Goal: Information Seeking & Learning: Learn about a topic

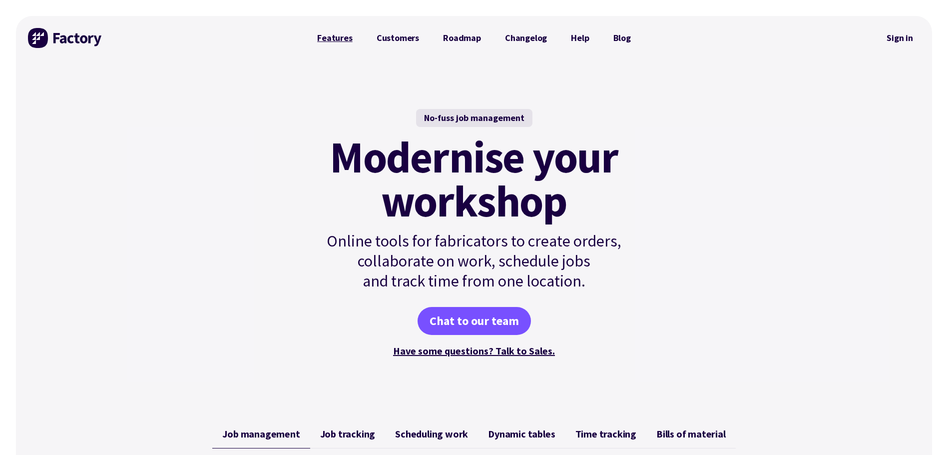
click at [340, 42] on link "Features" at bounding box center [334, 38] width 59 height 20
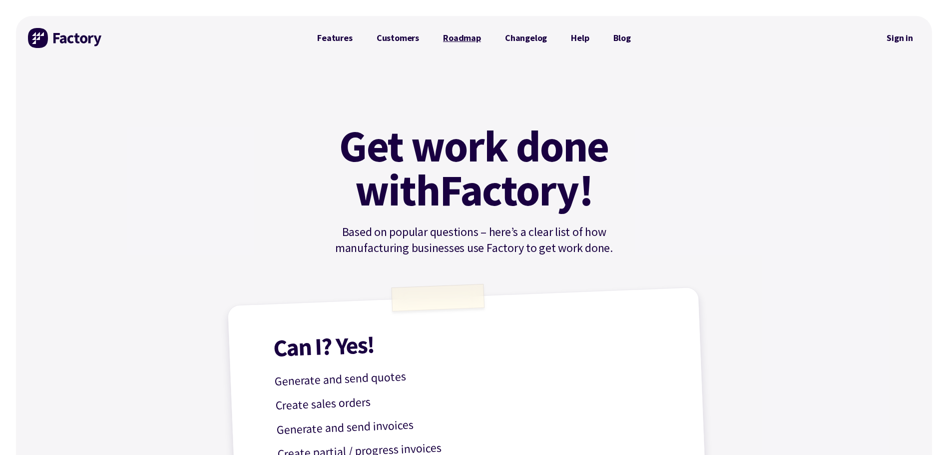
click at [453, 39] on link "Roadmap" at bounding box center [462, 38] width 62 height 20
click at [338, 36] on link "Features" at bounding box center [334, 38] width 59 height 20
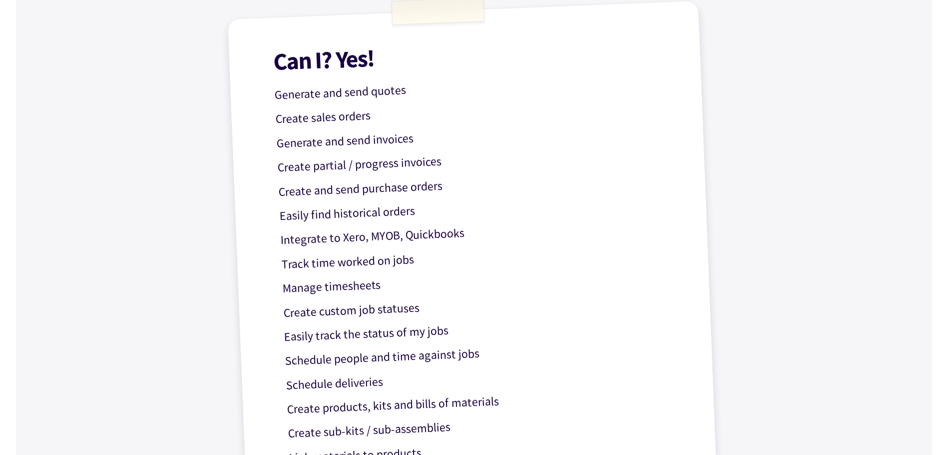
scroll to position [300, 0]
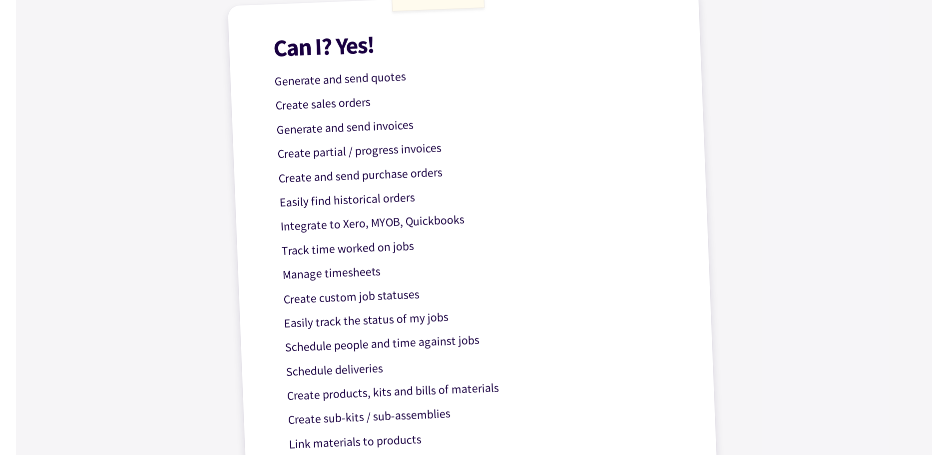
click at [349, 83] on p "Generate and send quotes" at bounding box center [473, 73] width 399 height 35
click at [324, 106] on p "Create sales orders" at bounding box center [474, 97] width 399 height 35
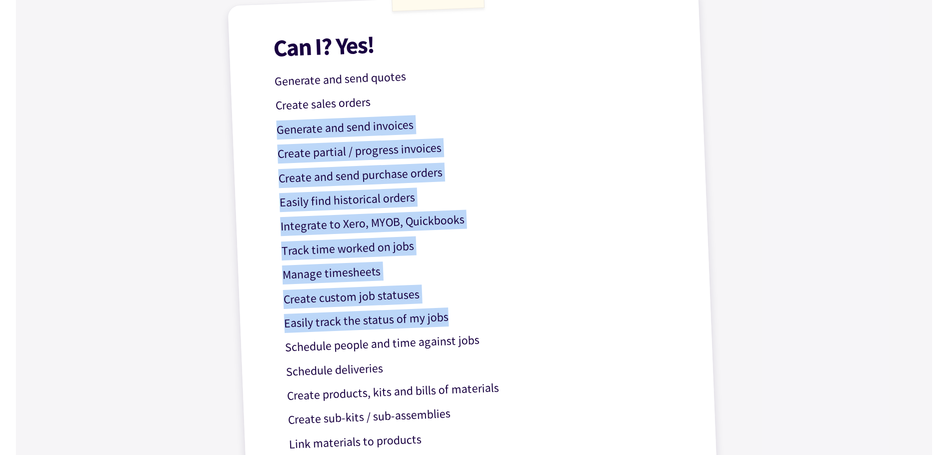
drag, startPoint x: 273, startPoint y: 125, endPoint x: 455, endPoint y: 318, distance: 265.1
click at [455, 318] on div "Can I? Yes! Generate and send quotes Create sales orders Generate and send invo…" at bounding box center [474, 280] width 494 height 586
click at [455, 318] on p "Easily track the status of my jobs" at bounding box center [483, 315] width 399 height 35
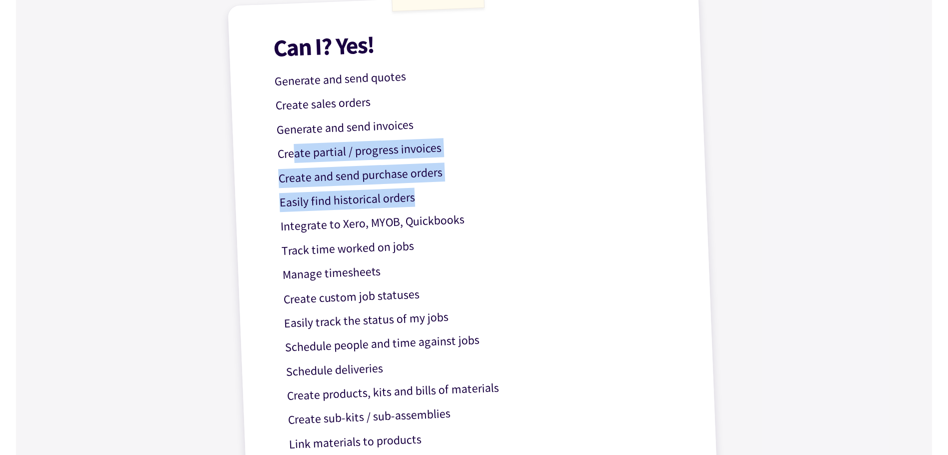
drag, startPoint x: 292, startPoint y: 154, endPoint x: 446, endPoint y: 200, distance: 161.3
click at [446, 200] on div "Can I? Yes! Generate and send quotes Create sales orders Generate and send invo…" at bounding box center [474, 280] width 494 height 586
click at [447, 201] on p "Easily find historical orders" at bounding box center [478, 194] width 399 height 35
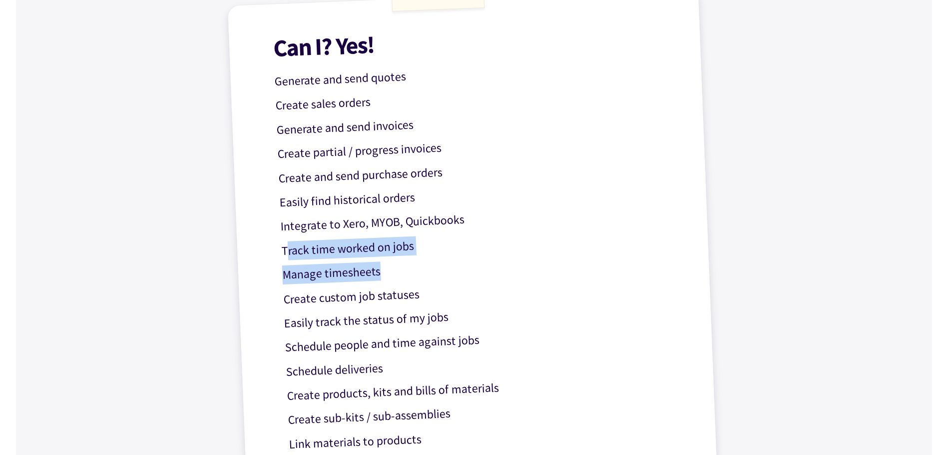
drag, startPoint x: 287, startPoint y: 251, endPoint x: 462, endPoint y: 262, distance: 175.7
click at [462, 262] on div "Can I? Yes! Generate and send quotes Create sales orders Generate and send invo…" at bounding box center [474, 280] width 494 height 586
click at [462, 262] on p "Manage timesheets" at bounding box center [481, 267] width 399 height 35
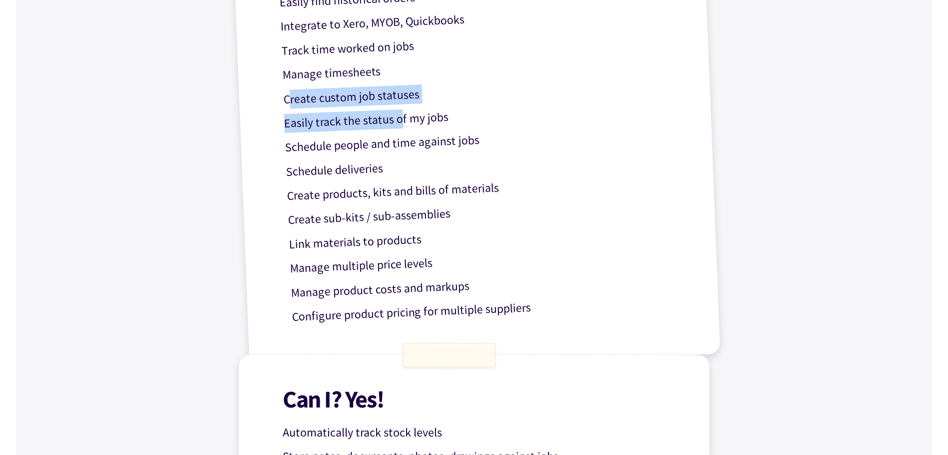
drag, startPoint x: 288, startPoint y: 99, endPoint x: 402, endPoint y: 109, distance: 113.9
click at [402, 109] on div "Can I? Yes! Generate and send quotes Create sales orders Generate and send invo…" at bounding box center [474, 80] width 494 height 586
click at [358, 126] on p "Easily track the status of my jobs" at bounding box center [483, 115] width 399 height 35
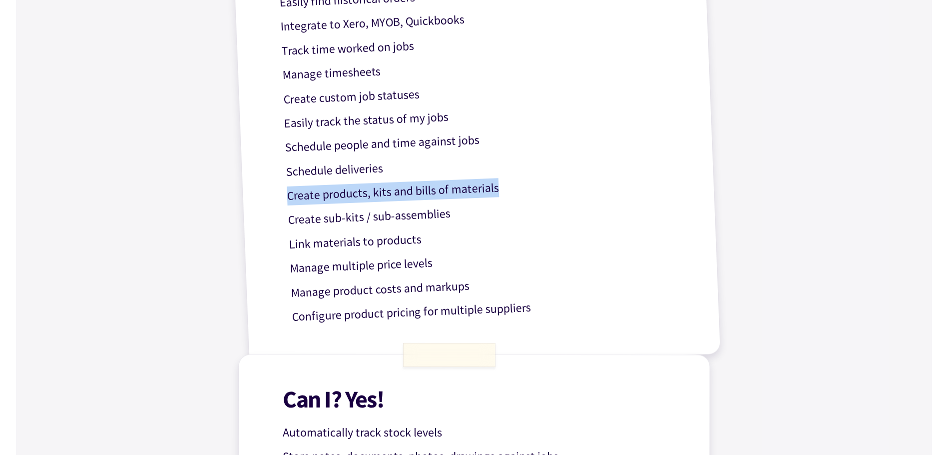
drag, startPoint x: 286, startPoint y: 197, endPoint x: 505, endPoint y: 193, distance: 218.9
click at [505, 193] on div "Can I? Yes! Generate and send quotes Create sales orders Generate and send invo…" at bounding box center [474, 80] width 494 height 586
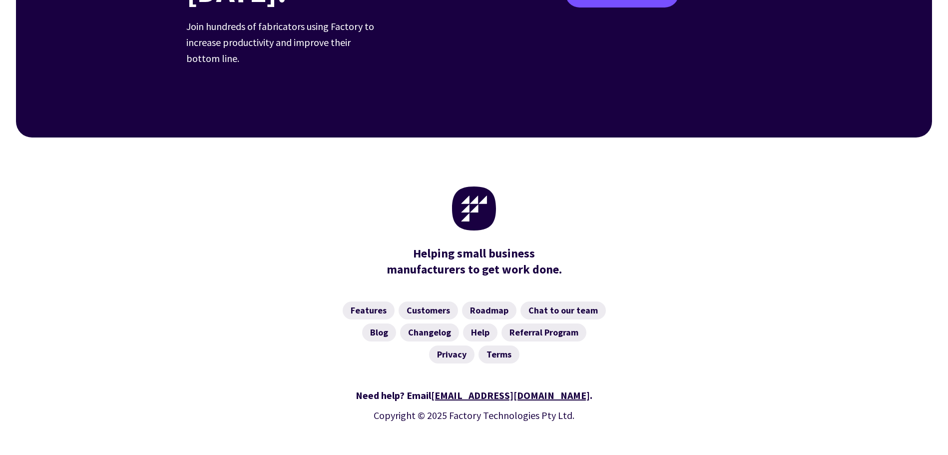
scroll to position [1557, 0]
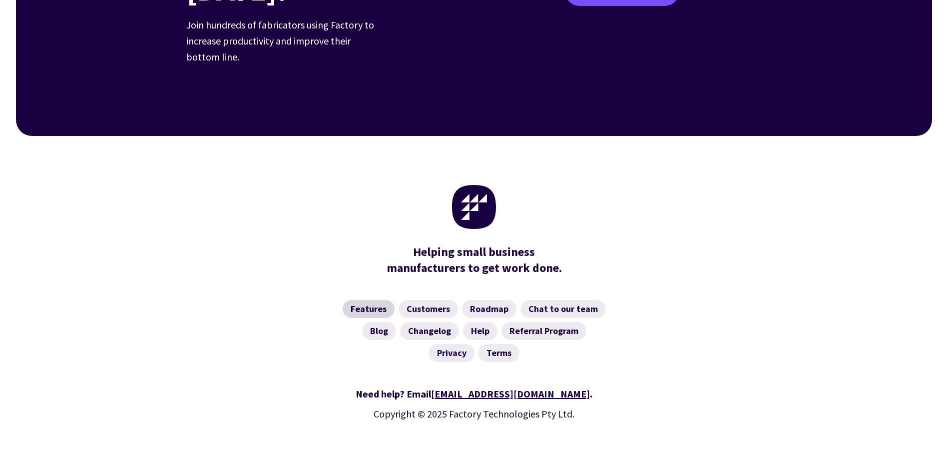
click at [369, 300] on link "Features" at bounding box center [369, 309] width 52 height 18
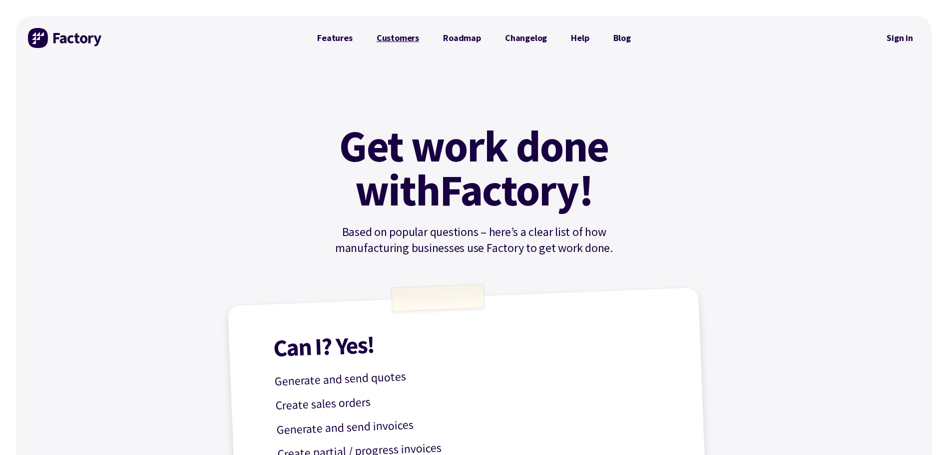
click at [401, 37] on link "Customers" at bounding box center [398, 38] width 66 height 20
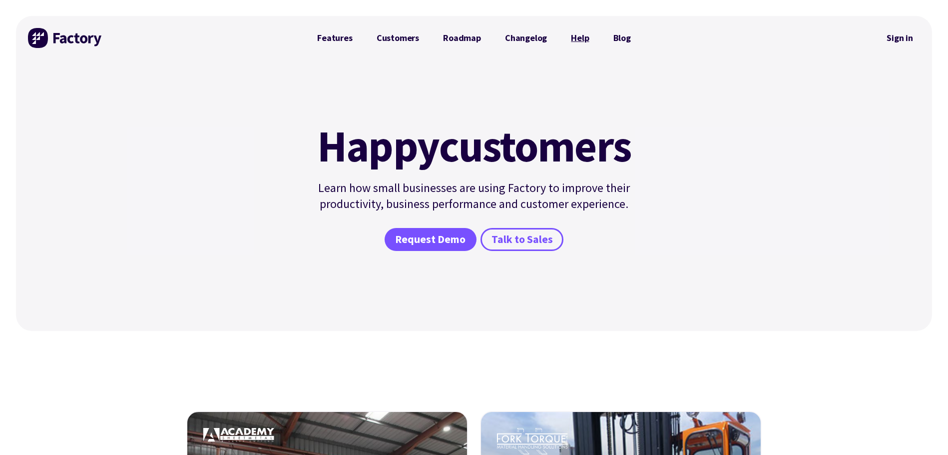
click at [571, 36] on link "Help" at bounding box center [580, 38] width 42 height 20
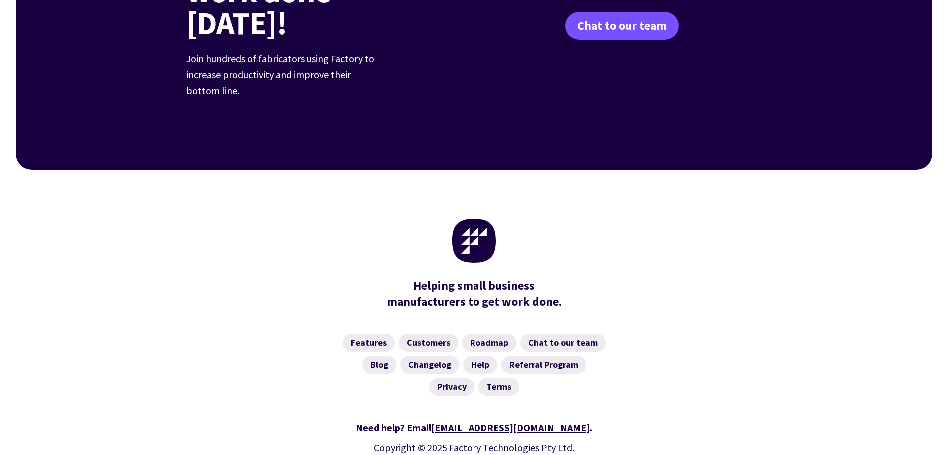
scroll to position [3905, 0]
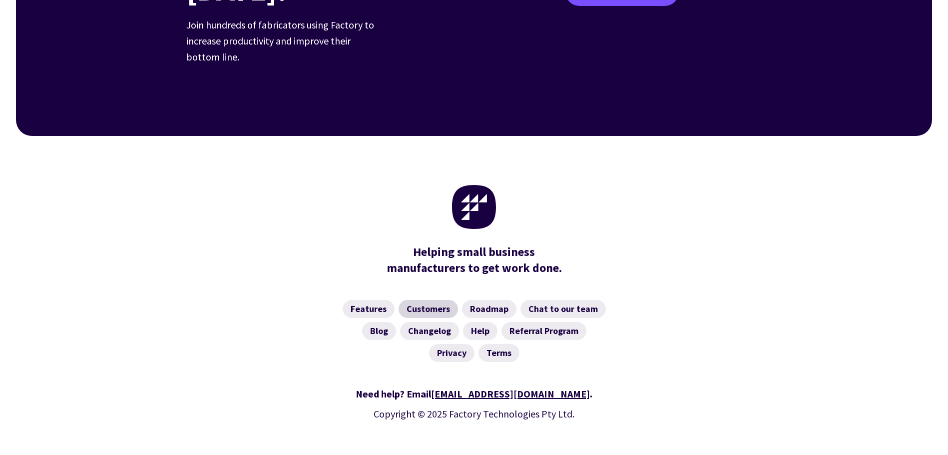
click at [427, 300] on link "Customers" at bounding box center [428, 309] width 59 height 18
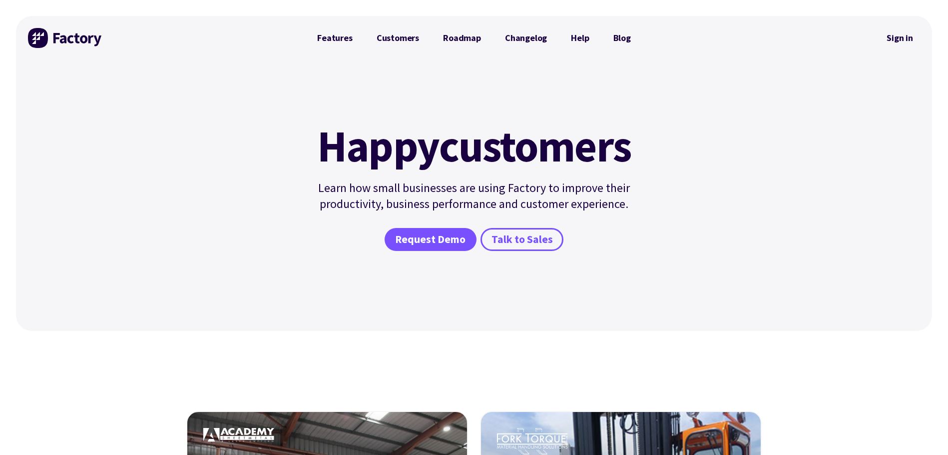
click at [65, 47] on img at bounding box center [65, 38] width 75 height 20
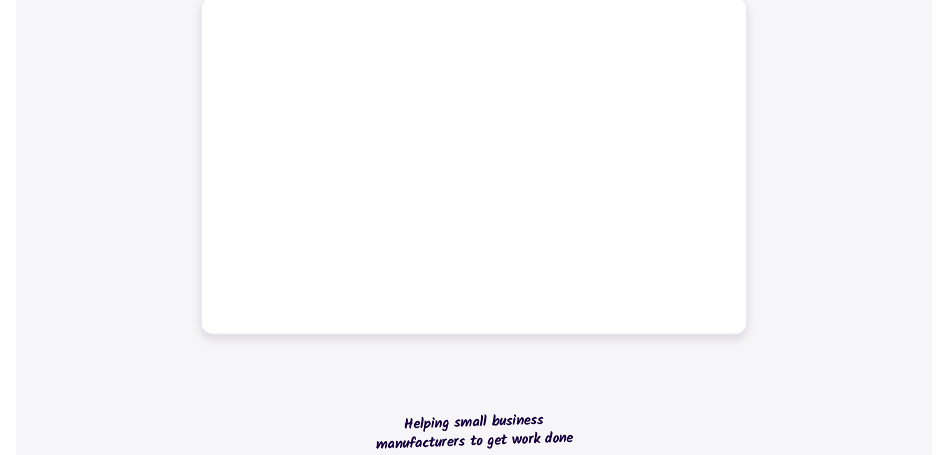
scroll to position [249, 0]
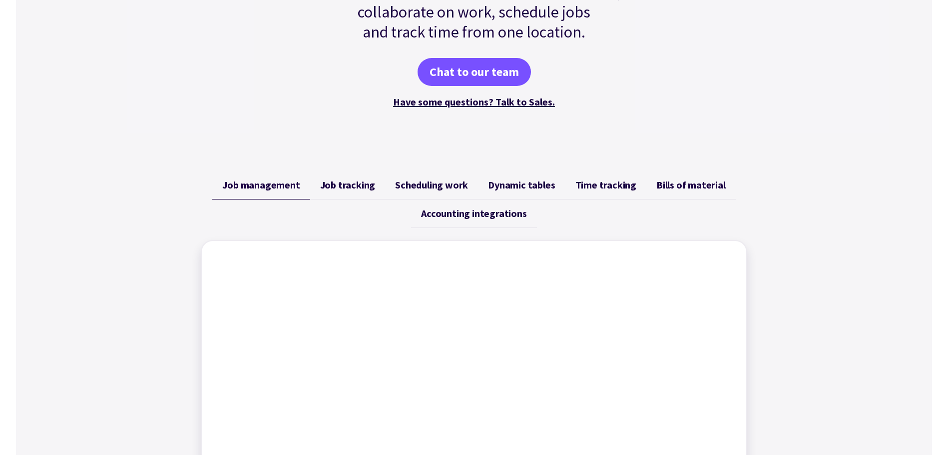
click at [347, 188] on span "Job tracking" at bounding box center [347, 185] width 55 height 12
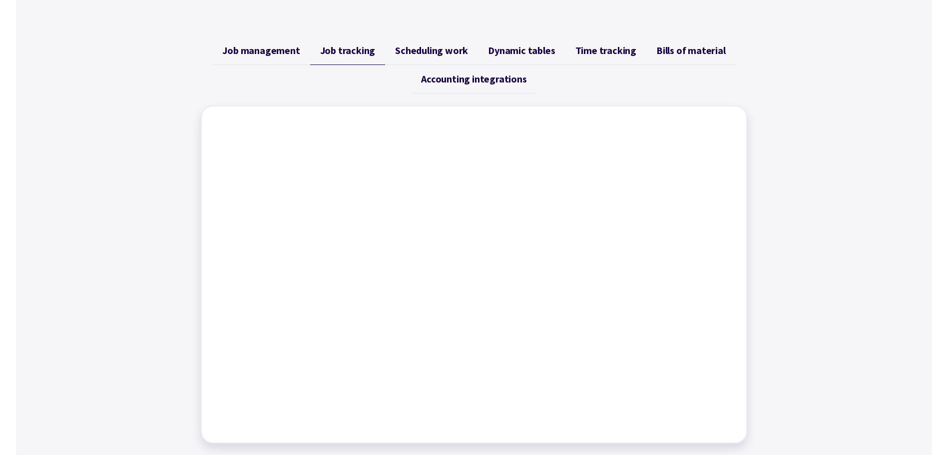
scroll to position [399, 0]
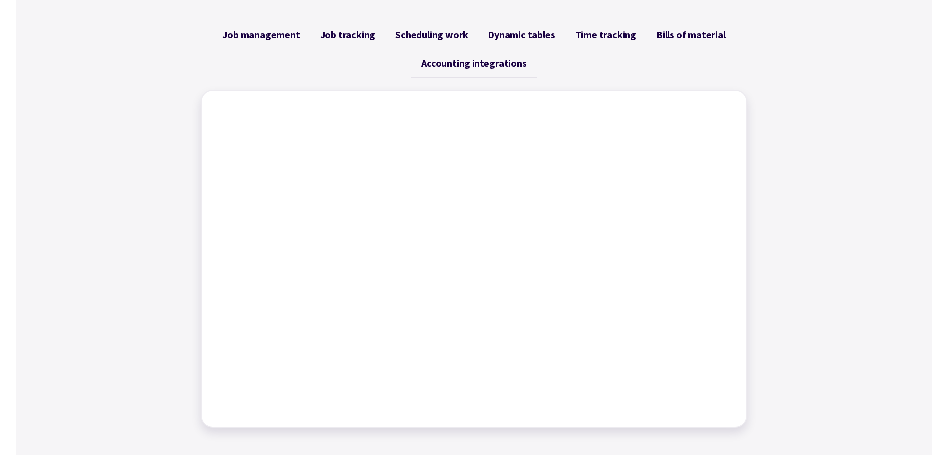
click at [434, 31] on span "Scheduling work" at bounding box center [431, 35] width 73 height 12
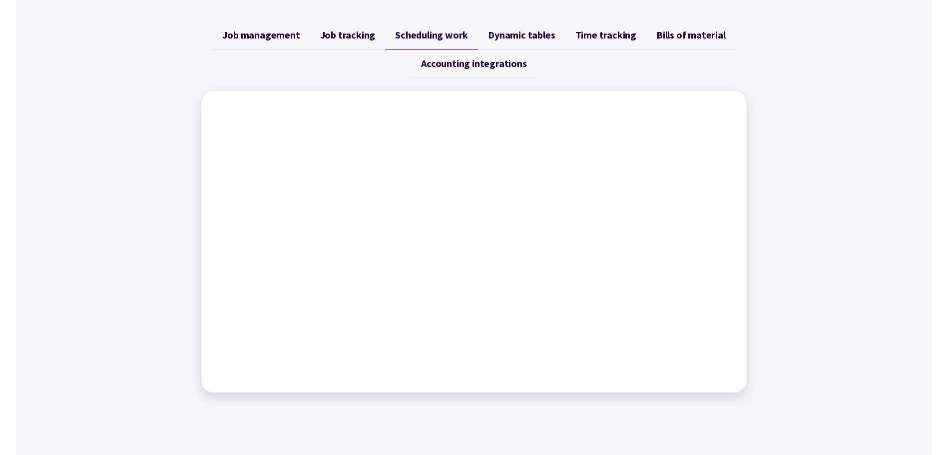
click at [522, 39] on span "Dynamic tables" at bounding box center [521, 35] width 67 height 12
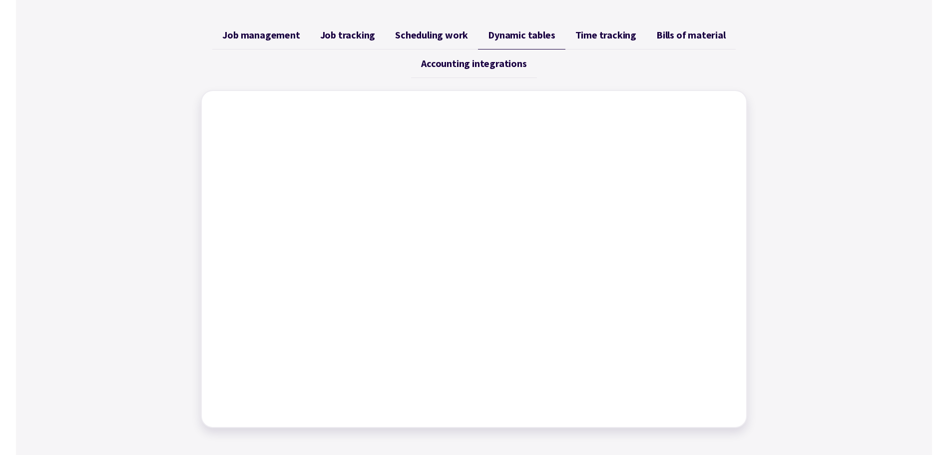
click at [582, 37] on span "Time tracking" at bounding box center [606, 35] width 61 height 12
click at [693, 36] on span "Bills of material" at bounding box center [691, 35] width 69 height 12
click at [472, 74] on link "Accounting integrations" at bounding box center [473, 63] width 125 height 28
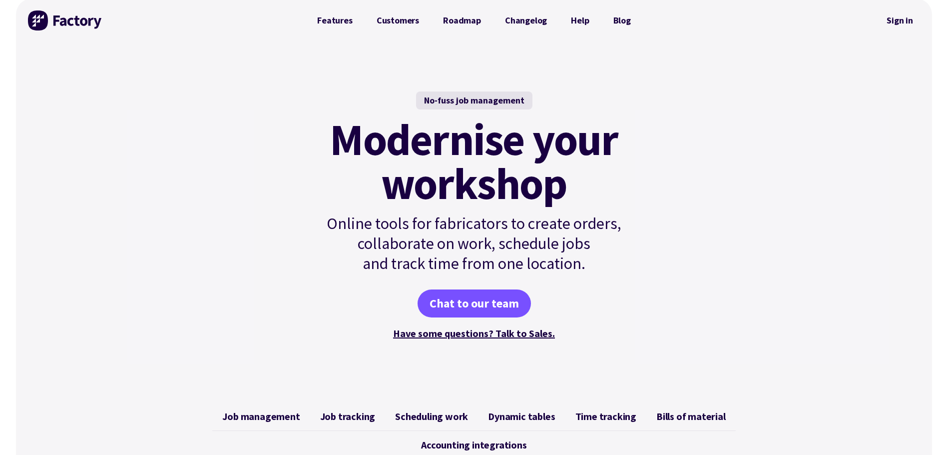
scroll to position [0, 0]
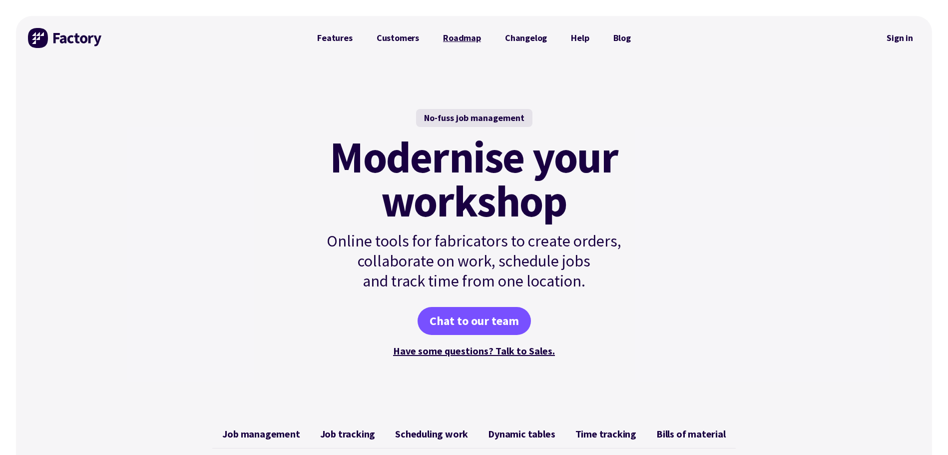
click at [451, 39] on link "Roadmap" at bounding box center [462, 38] width 62 height 20
click at [534, 34] on link "Changelog" at bounding box center [526, 38] width 66 height 20
